Goal: Transaction & Acquisition: Purchase product/service

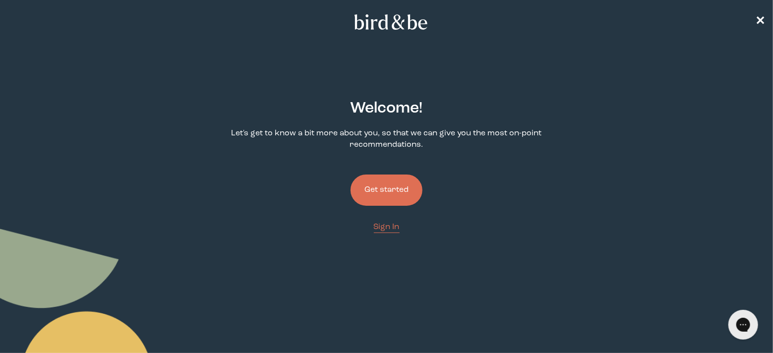
click at [403, 191] on button "Get started" at bounding box center [386, 189] width 72 height 31
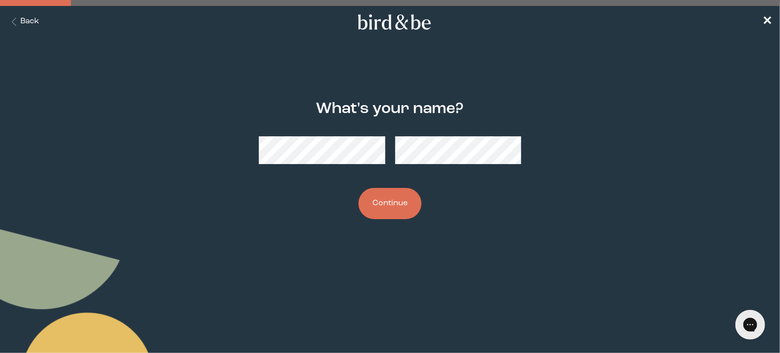
click at [382, 214] on button "Continue" at bounding box center [389, 203] width 63 height 31
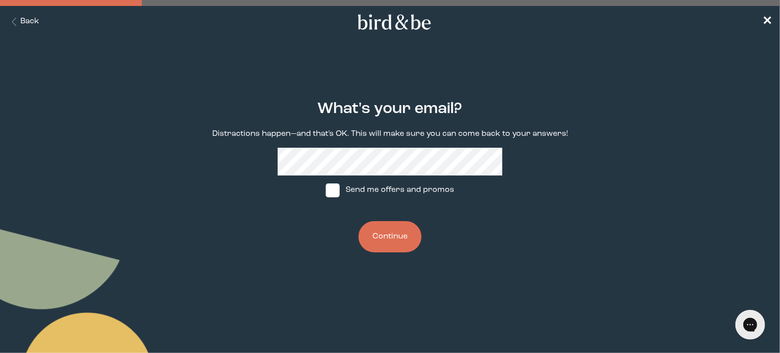
click at [339, 191] on span at bounding box center [333, 190] width 14 height 14
click at [326, 190] on input "Send me offers and promos" at bounding box center [325, 190] width 0 height 0
checkbox input "true"
click at [392, 243] on button "Continue" at bounding box center [389, 236] width 63 height 31
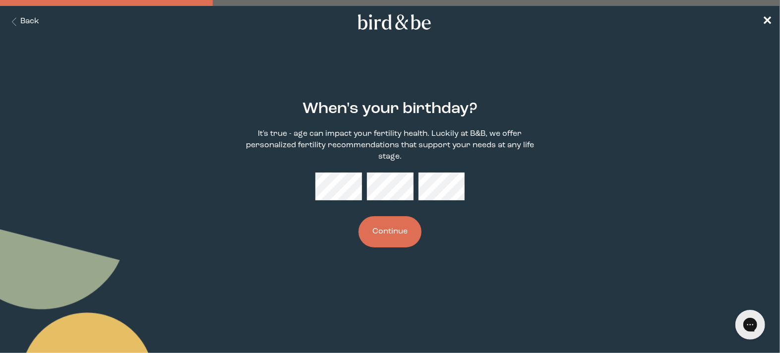
click at [394, 225] on button "Continue" at bounding box center [389, 231] width 63 height 31
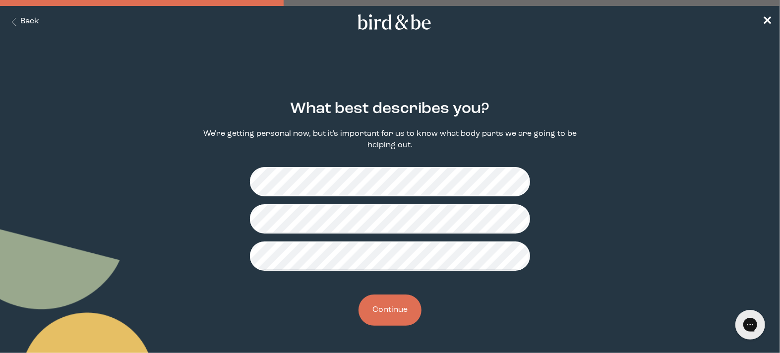
click at [403, 303] on button "Continue" at bounding box center [389, 309] width 63 height 31
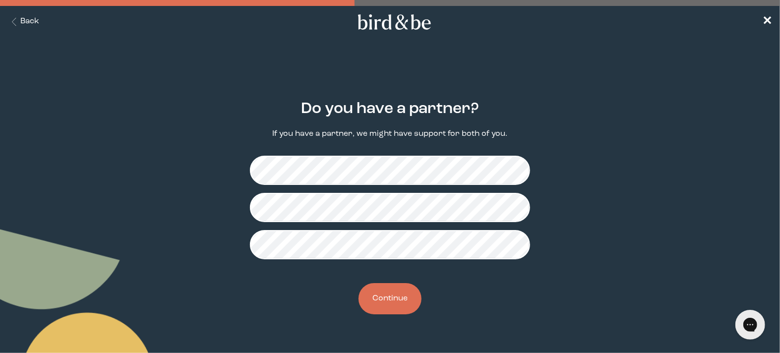
click at [391, 292] on button "Continue" at bounding box center [389, 298] width 63 height 31
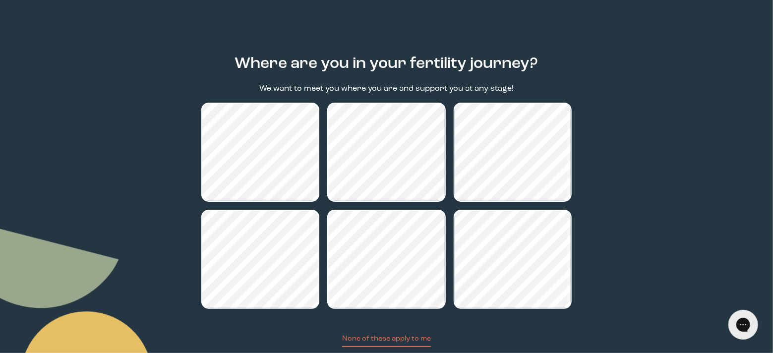
scroll to position [90, 0]
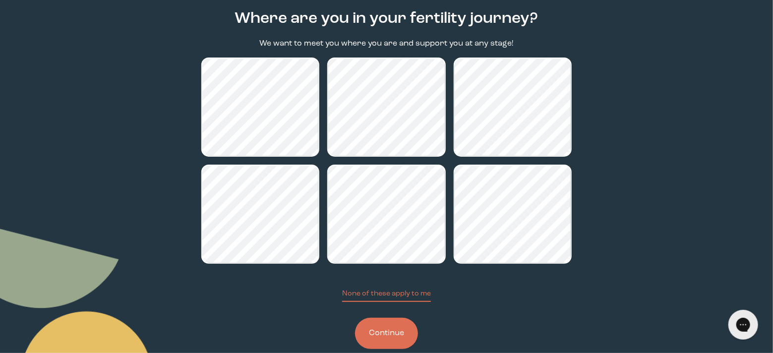
click at [399, 329] on button "Continue" at bounding box center [386, 333] width 63 height 31
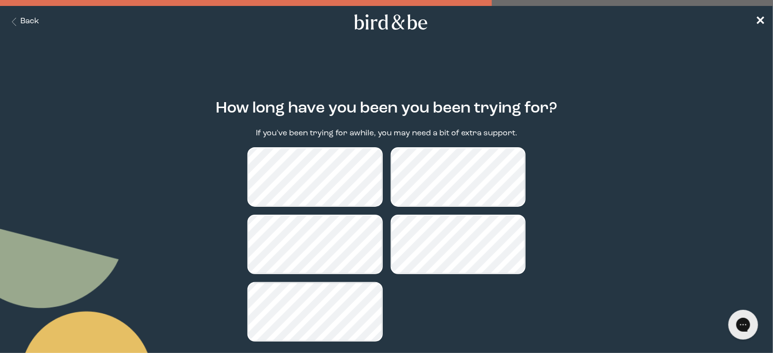
scroll to position [60, 0]
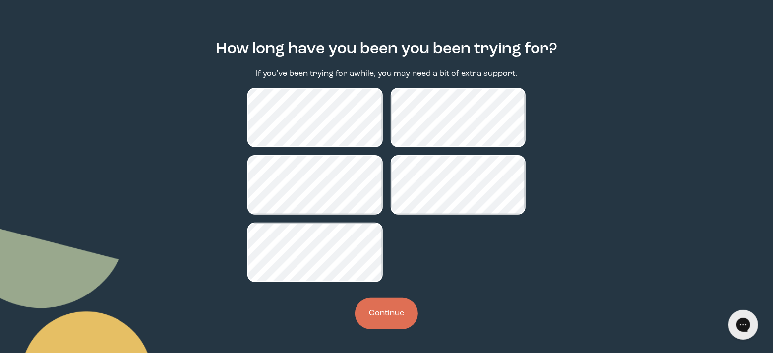
click at [397, 315] on button "Continue" at bounding box center [386, 313] width 63 height 31
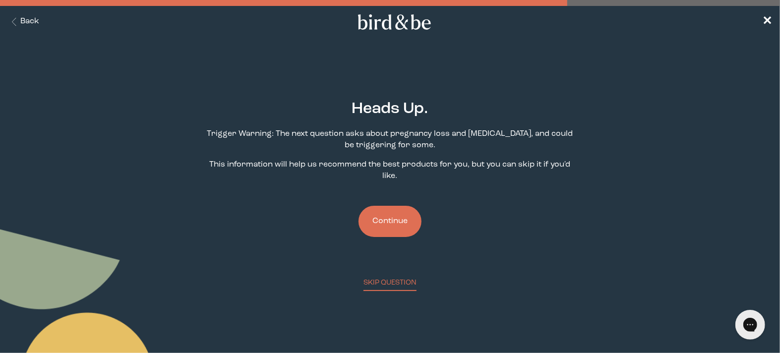
click at [384, 206] on button "Continue" at bounding box center [389, 221] width 63 height 31
click at [395, 213] on button "Continue" at bounding box center [389, 221] width 63 height 31
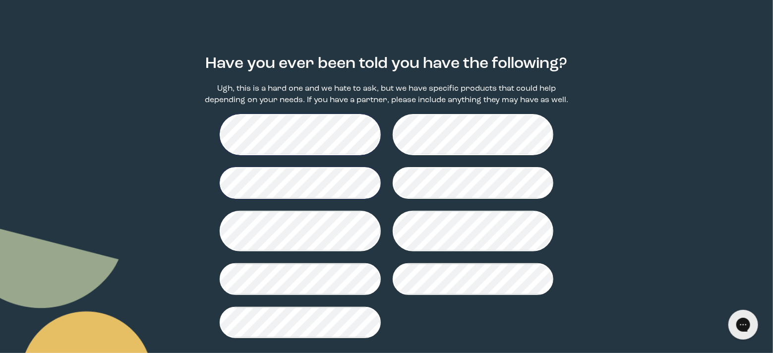
scroll to position [90, 0]
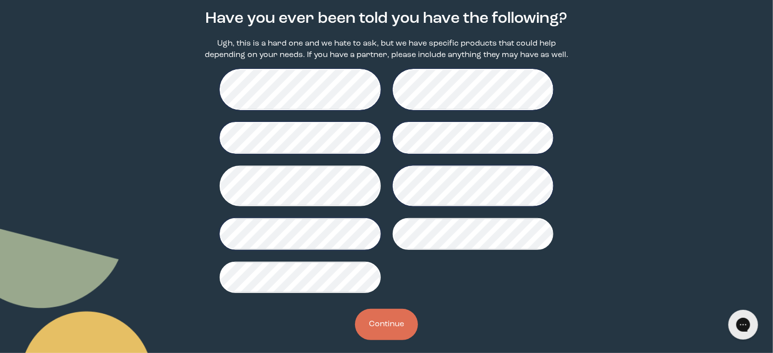
click at [395, 315] on button "Continue" at bounding box center [386, 324] width 63 height 31
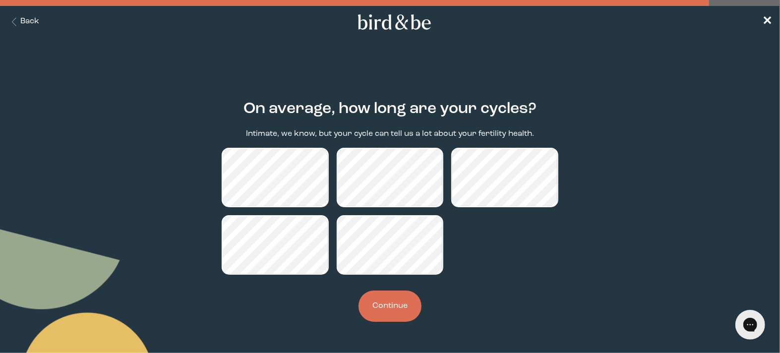
click at [387, 307] on button "Continue" at bounding box center [389, 306] width 63 height 31
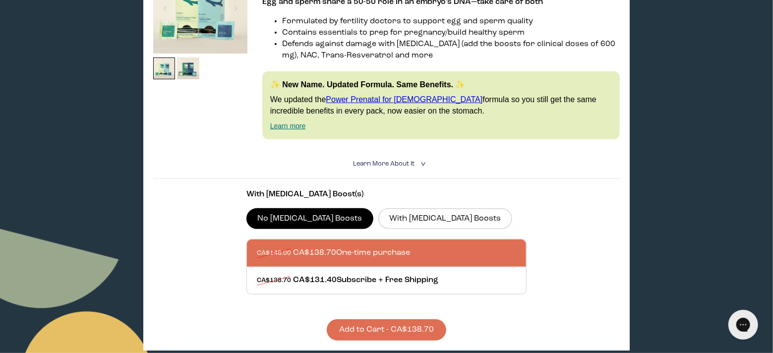
scroll to position [315, 0]
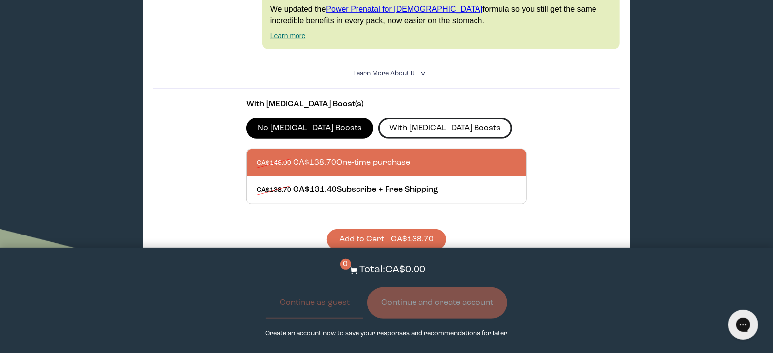
click at [395, 131] on label "With [MEDICAL_DATA] Boosts" at bounding box center [445, 128] width 134 height 21
click at [0, 0] on input "With [MEDICAL_DATA] Boosts" at bounding box center [0, 0] width 0 height 0
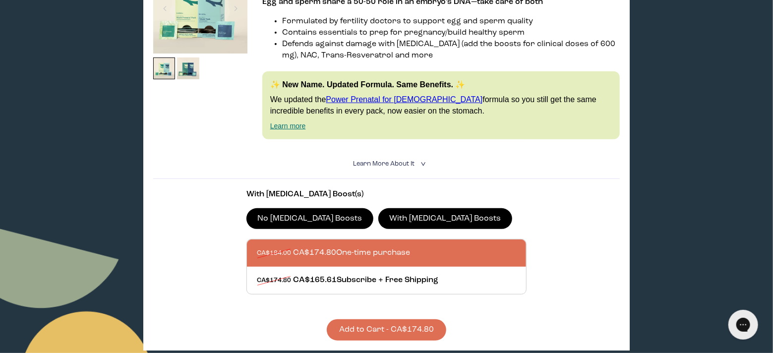
scroll to position [406, 0]
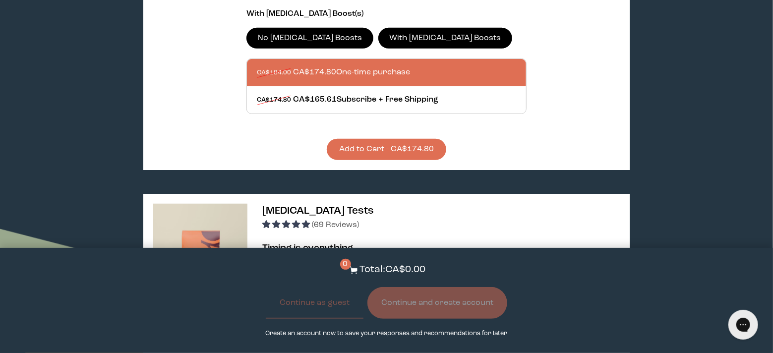
click at [390, 150] on button "Add to Cart - CA$174.80" at bounding box center [386, 149] width 119 height 21
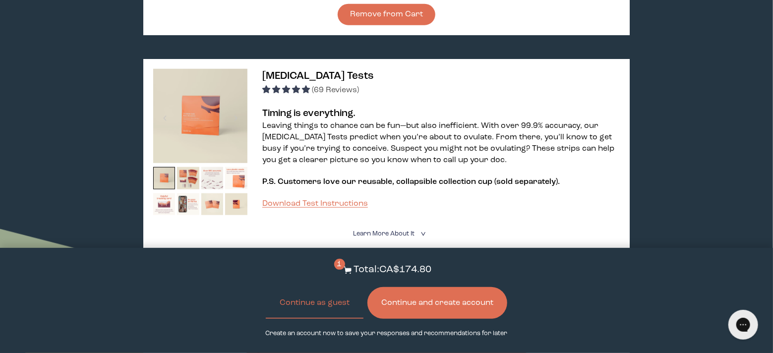
scroll to position [721, 0]
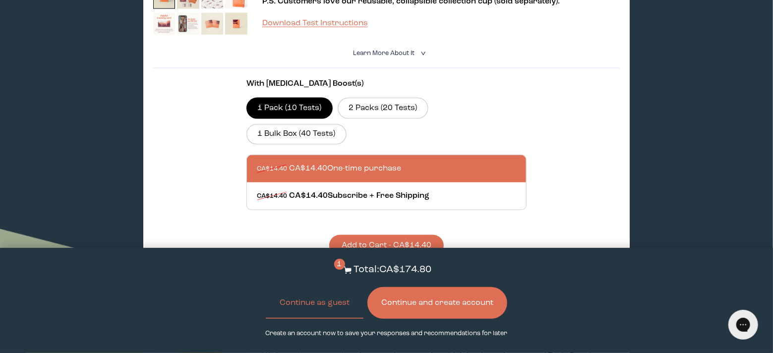
click at [458, 291] on button "Continue and create account" at bounding box center [437, 303] width 140 height 32
